Goal: Task Accomplishment & Management: Use online tool/utility

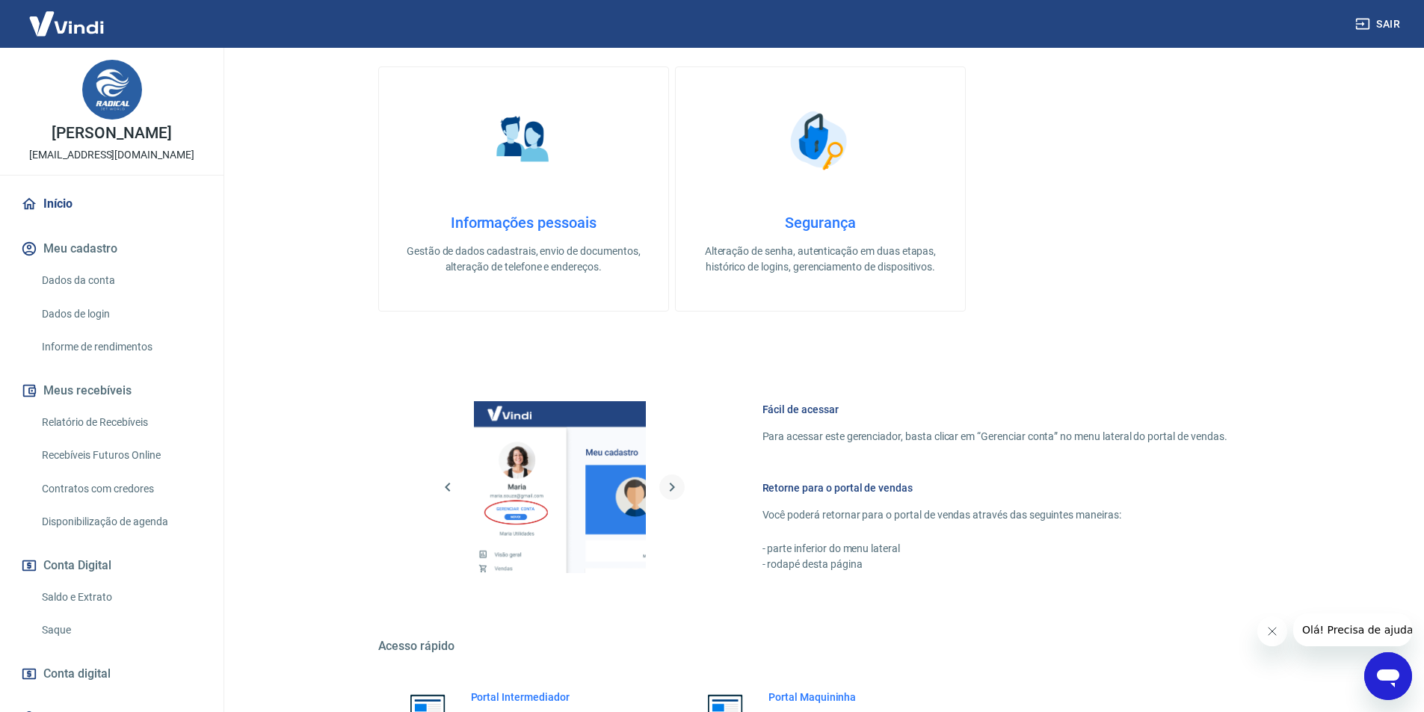
scroll to position [453, 0]
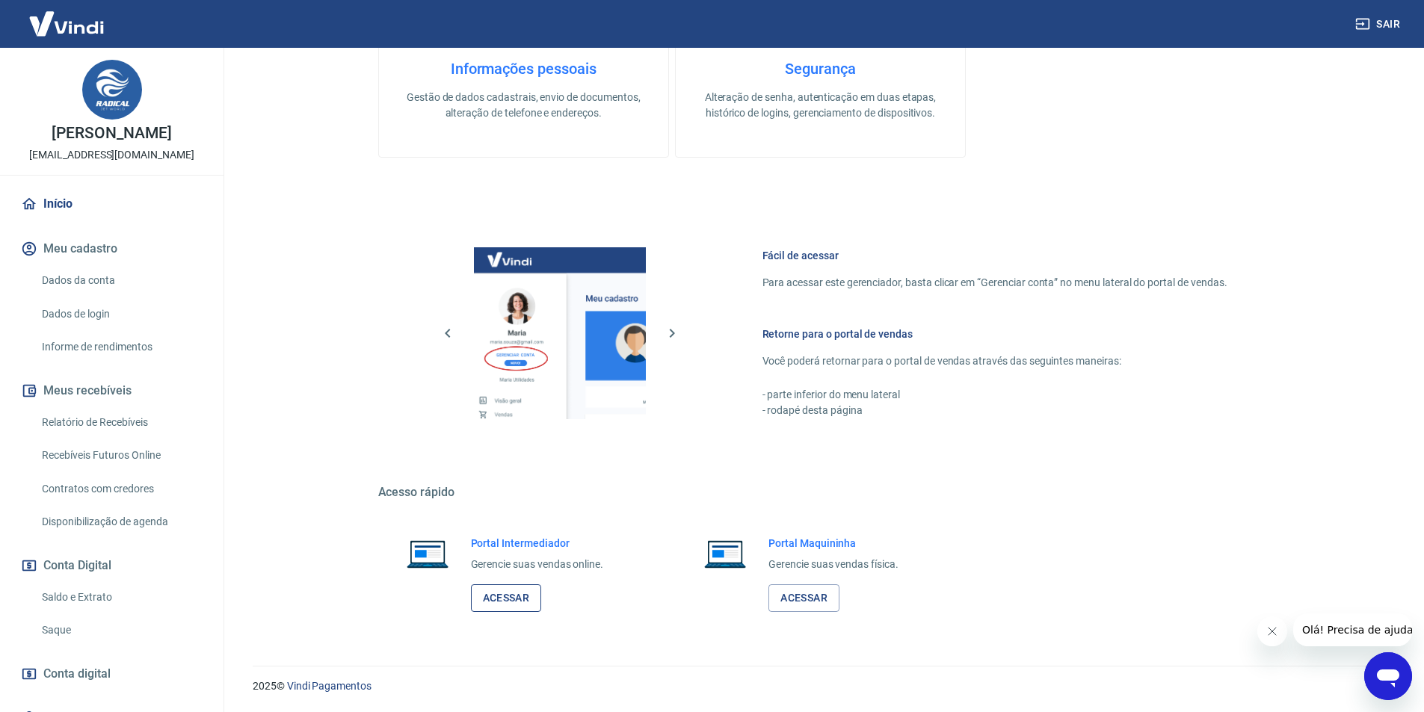
click at [522, 599] on link "Acessar" at bounding box center [506, 599] width 71 height 28
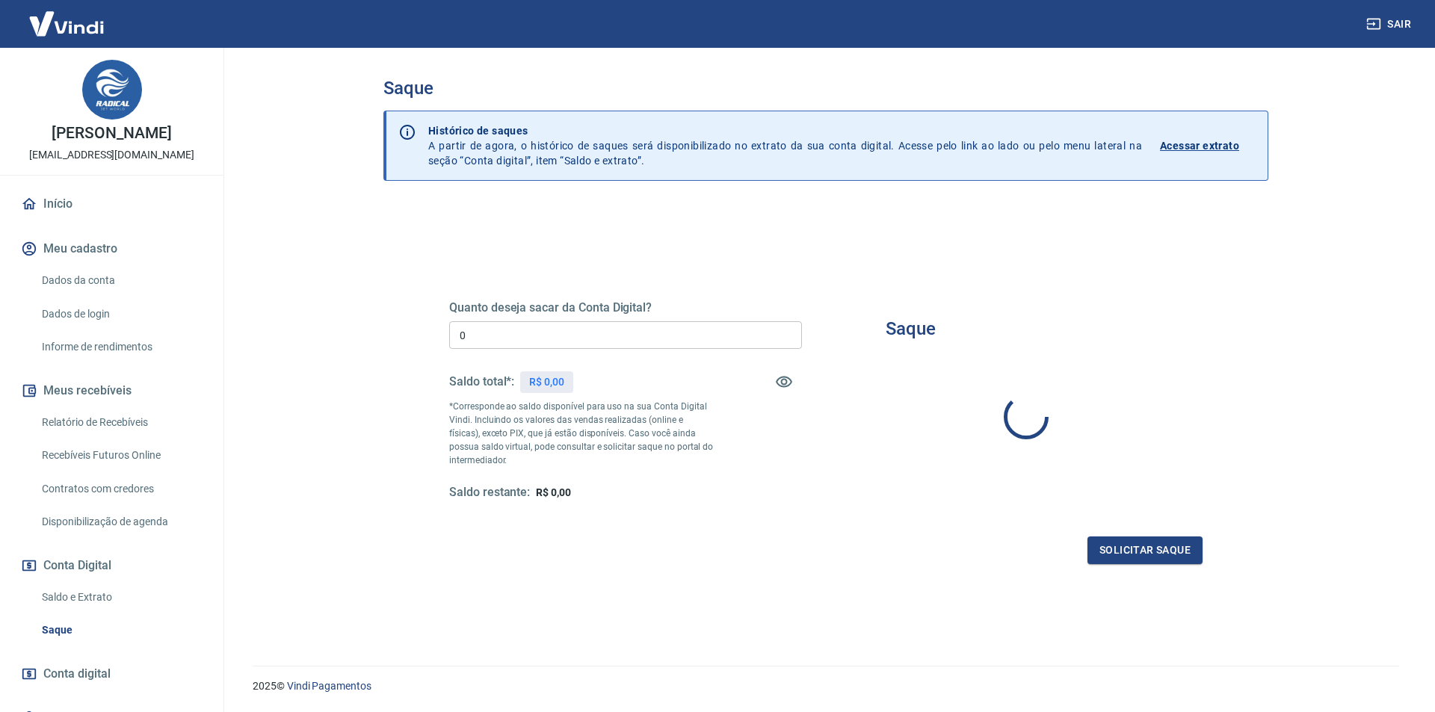
type input "R$ 0,00"
